Goal: Task Accomplishment & Management: Manage account settings

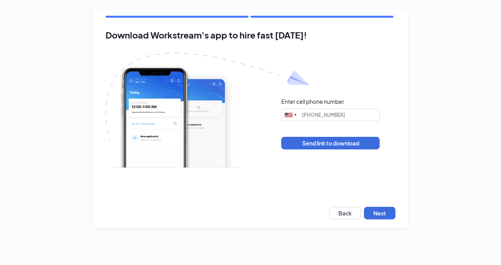
type input "(985) 503-9304"
click at [381, 215] on button "Next" at bounding box center [379, 213] width 31 height 13
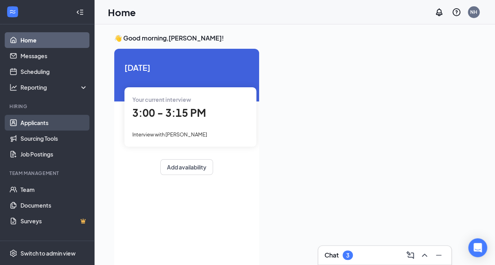
click at [43, 126] on link "Applicants" at bounding box center [53, 123] width 67 height 16
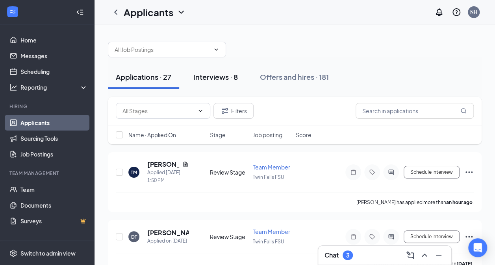
click at [228, 81] on div "Interviews · 8" at bounding box center [215, 77] width 44 height 10
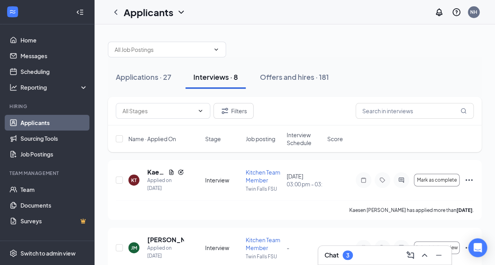
click at [295, 137] on span "Interview Schedule" at bounding box center [305, 139] width 36 height 16
click at [134, 178] on div "KK" at bounding box center [134, 180] width 6 height 7
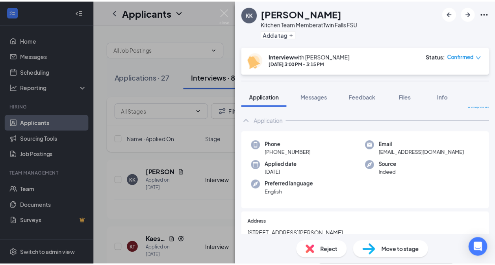
scroll to position [8, 0]
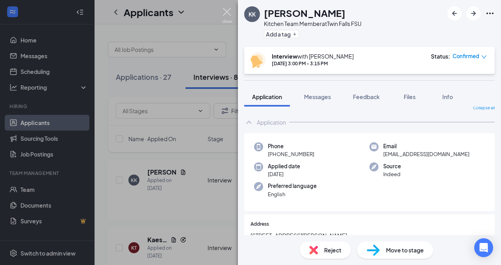
click at [229, 12] on img at bounding box center [227, 15] width 10 height 15
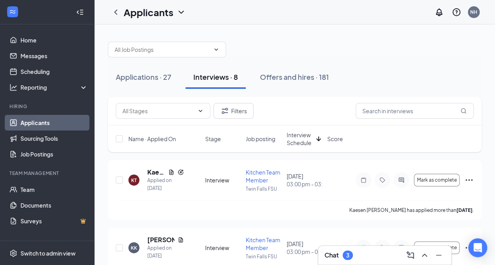
click at [361, 260] on div "Chat 3" at bounding box center [384, 255] width 120 height 13
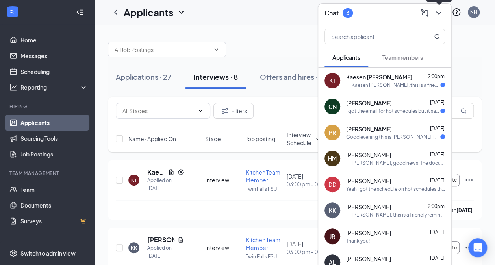
click at [440, 15] on icon "ChevronDown" at bounding box center [438, 12] width 9 height 9
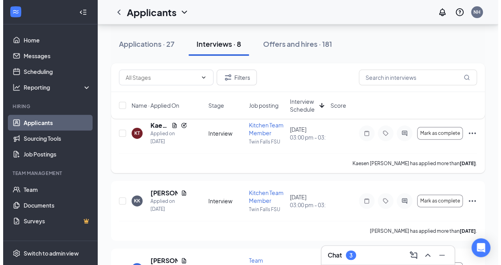
scroll to position [47, 0]
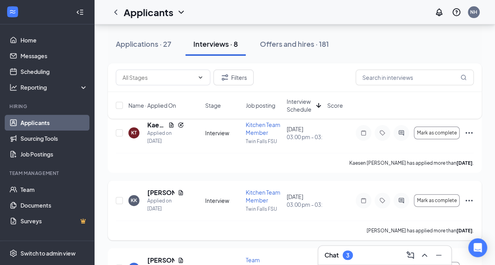
click at [135, 201] on div "KK" at bounding box center [134, 200] width 6 height 7
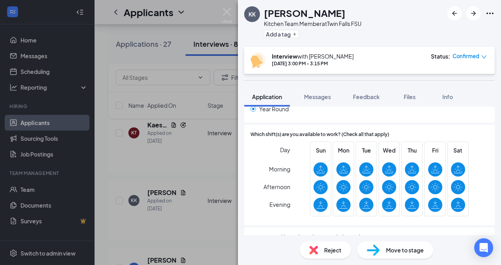
scroll to position [330, 0]
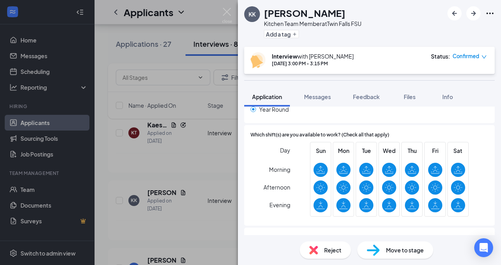
click at [128, 171] on div "KK [PERSON_NAME] Kitchen Team Member at [GEOGRAPHIC_DATA] FSU Add a tag Intervi…" at bounding box center [250, 132] width 501 height 265
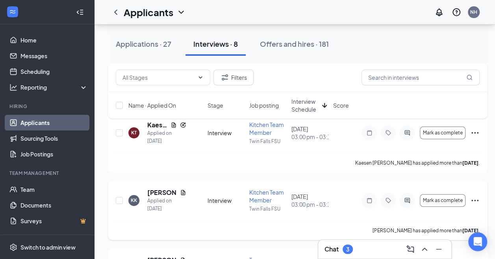
click at [133, 198] on div "KK" at bounding box center [134, 200] width 6 height 7
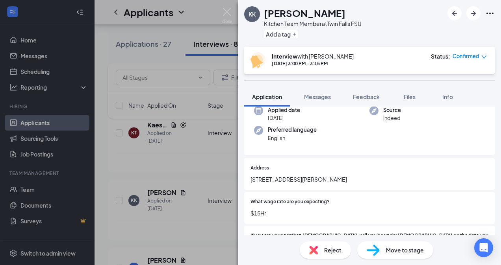
scroll to position [57, 0]
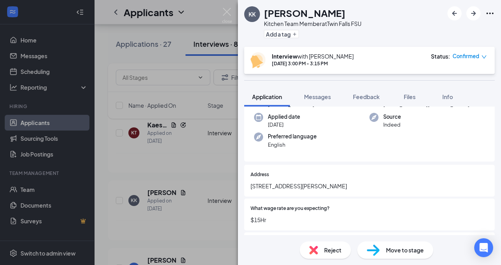
click at [150, 164] on div "KK [PERSON_NAME] Kitchen Team Member at [GEOGRAPHIC_DATA] FSU Add a tag Intervi…" at bounding box center [250, 132] width 501 height 265
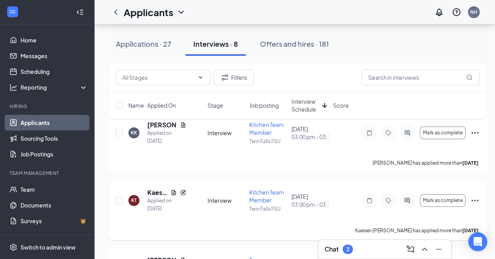
click at [135, 200] on div "KT" at bounding box center [134, 200] width 6 height 7
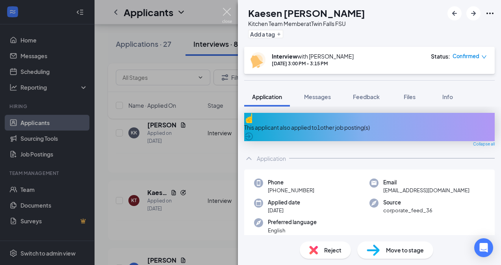
click at [226, 14] on img at bounding box center [227, 15] width 10 height 15
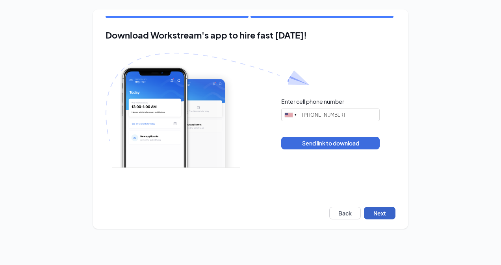
click at [391, 215] on button "Next" at bounding box center [379, 213] width 31 height 13
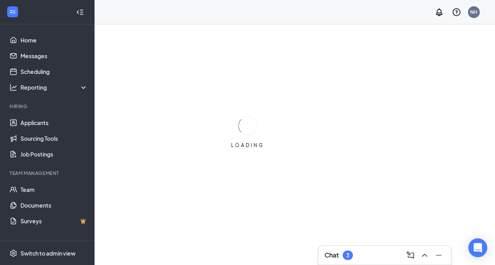
click at [363, 258] on div "Chat 3" at bounding box center [384, 255] width 120 height 13
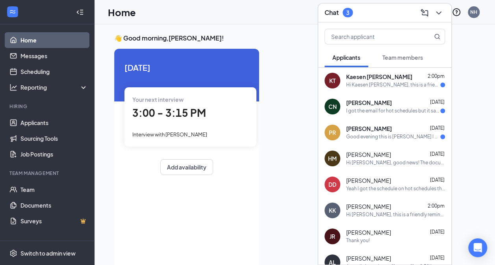
click at [395, 81] on div "Kaesen Turnage 2:00pm" at bounding box center [395, 77] width 99 height 8
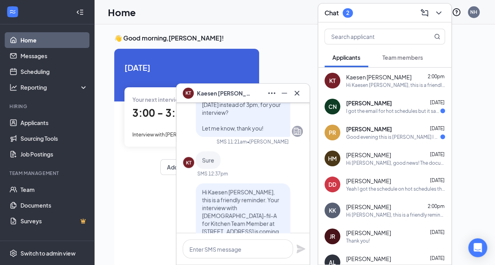
click at [402, 89] on div "KT Kaesen Turnage 2:00pm Hi Kaesen Turnage, this is a friendly reminder. Your i…" at bounding box center [384, 81] width 133 height 26
click at [264, 179] on div "Hi Kaesen, Would you be able to do 3:15pm today instead of 3pm, for your interv…" at bounding box center [243, 190] width 120 height 237
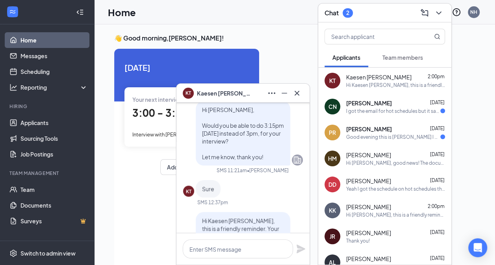
scroll to position [-105, 0]
click at [299, 93] on icon "Cross" at bounding box center [296, 93] width 9 height 9
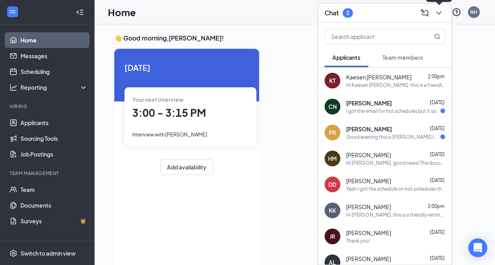
click at [436, 9] on icon "ChevronDown" at bounding box center [438, 12] width 9 height 9
